Goal: Transaction & Acquisition: Purchase product/service

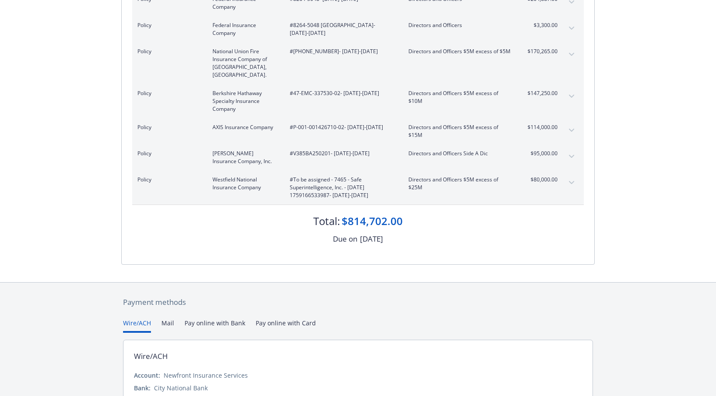
scroll to position [234, 0]
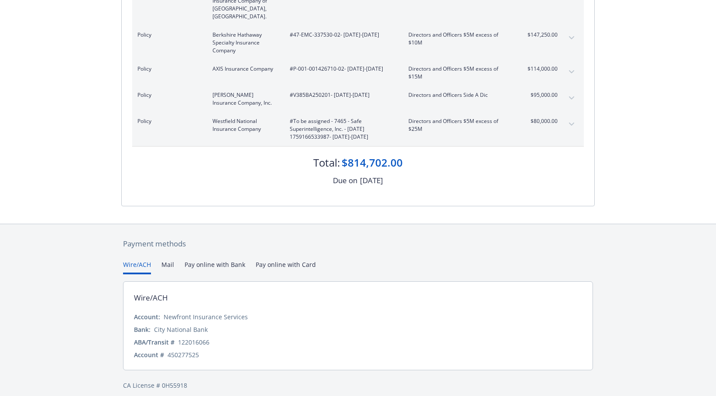
click at [268, 257] on div "Payment methods Wire/ACH Mail Pay online with Bank Pay online with Card Wire/AC…" at bounding box center [358, 314] width 474 height 180
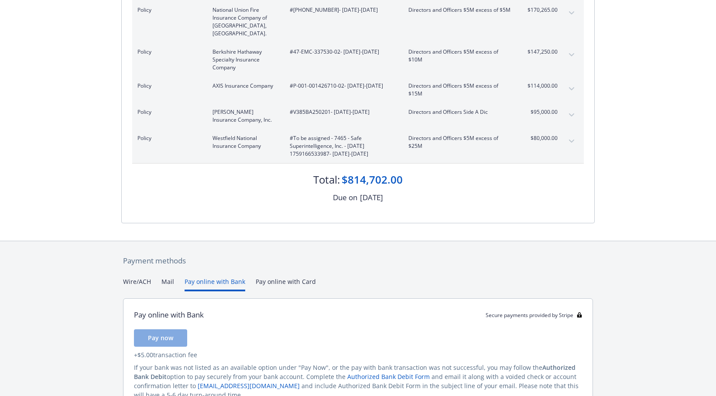
click at [234, 277] on button "Pay online with Bank" at bounding box center [215, 284] width 61 height 14
click at [172, 277] on button "Mail" at bounding box center [167, 284] width 13 height 14
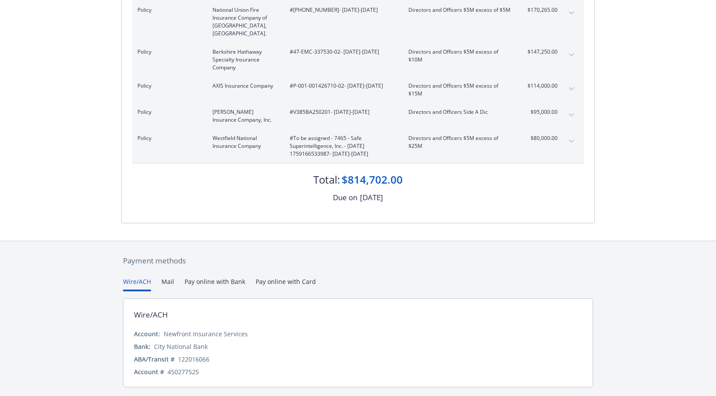
click at [139, 277] on button "Wire/ACH" at bounding box center [137, 284] width 28 height 14
click at [281, 277] on button "Pay online with Card" at bounding box center [286, 284] width 60 height 14
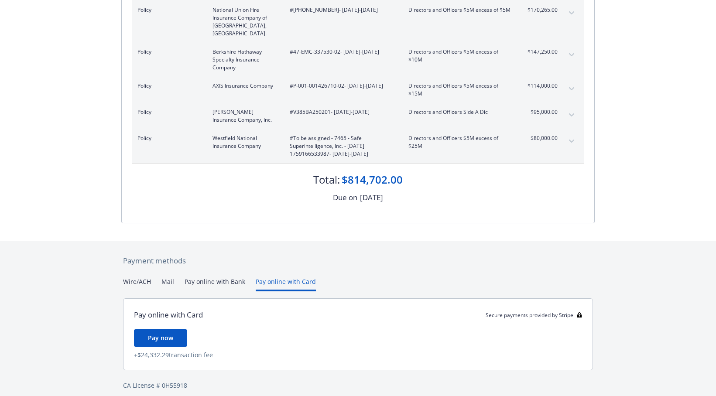
scroll to position [0, 0]
